Goal: Find specific page/section

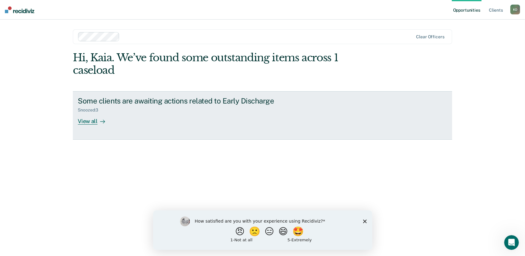
click at [89, 121] on div "View all" at bounding box center [95, 119] width 34 height 12
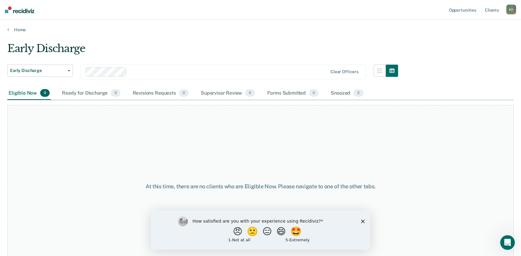
click at [362, 221] on icon "Close survey" at bounding box center [363, 221] width 4 height 4
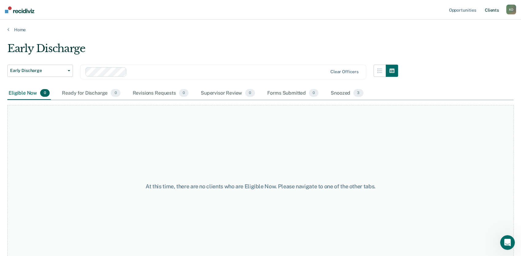
click at [492, 9] on link "Client s" at bounding box center [491, 10] width 17 height 20
